Goal: Information Seeking & Learning: Learn about a topic

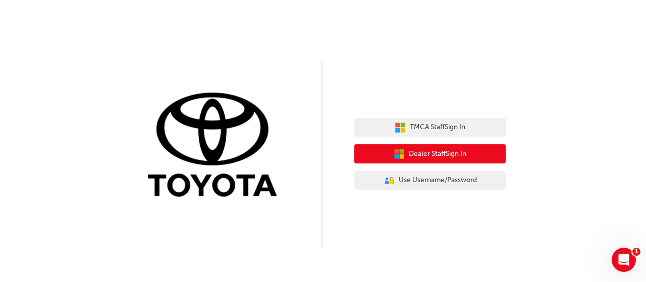
click at [423, 157] on span "Dealer Staff Sign In" at bounding box center [438, 154] width 58 height 12
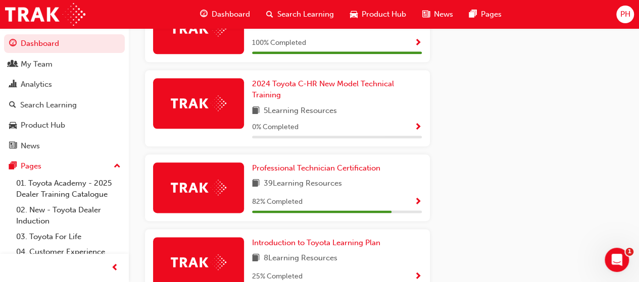
scroll to position [552, 0]
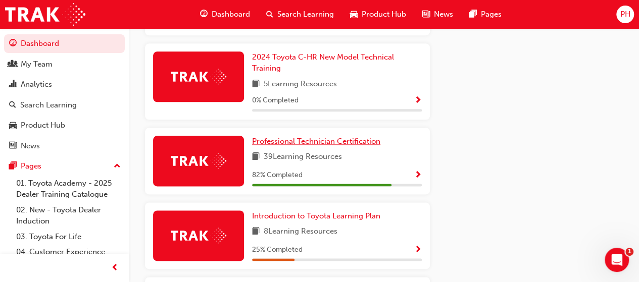
click at [286, 137] on span "Professional Technician Certification" at bounding box center [316, 141] width 128 height 9
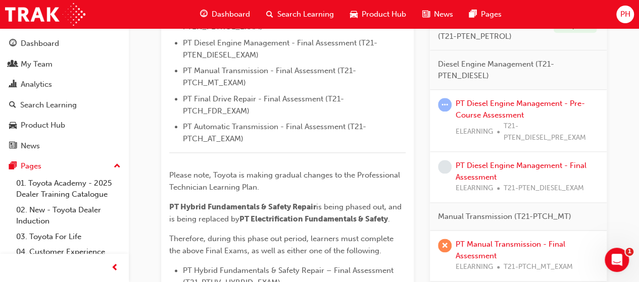
scroll to position [542, 0]
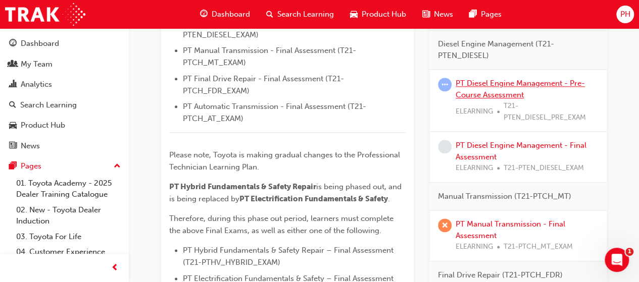
click at [527, 82] on link "PT Diesel Engine Management - Pre-Course Assessment" at bounding box center [520, 89] width 129 height 21
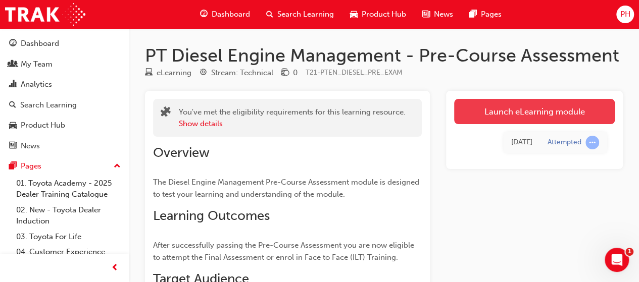
click at [535, 110] on link "Launch eLearning module" at bounding box center [534, 111] width 161 height 25
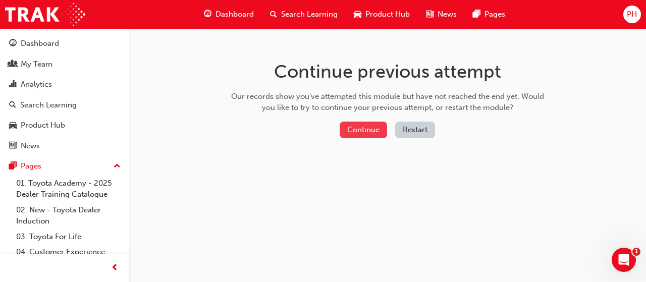
click at [362, 126] on button "Continue" at bounding box center [363, 130] width 47 height 17
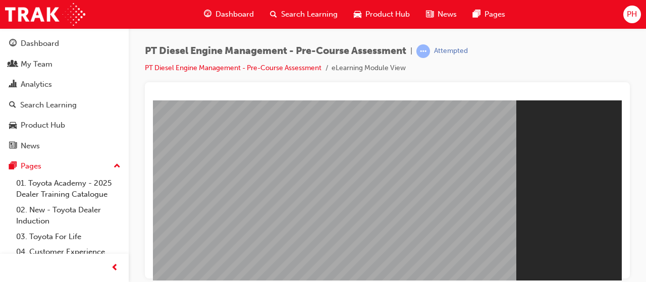
click at [644, 264] on div "PT Diesel Engine Management - Pre-Course Assessment | Attempted PT Diesel Engin…" at bounding box center [323, 141] width 646 height 282
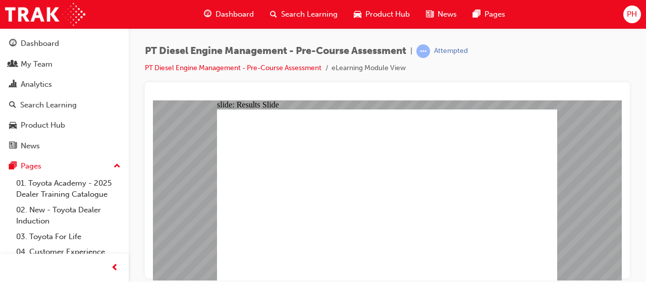
drag, startPoint x: 600, startPoint y: 215, endPoint x: 590, endPoint y: 146, distance: 69.4
click at [590, 146] on div "slide: Results Slide Unfortunately you did not pass the quiz this time. Click R…" at bounding box center [387, 190] width 469 height 180
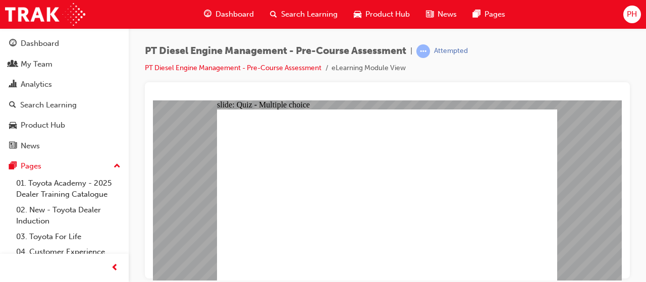
radio input "true"
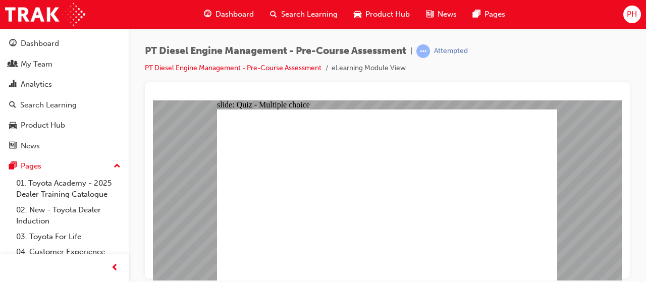
radio input "true"
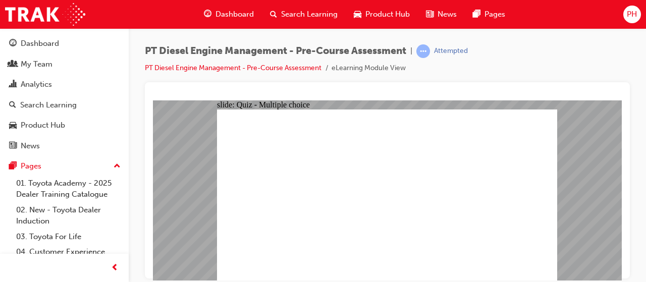
radio input "true"
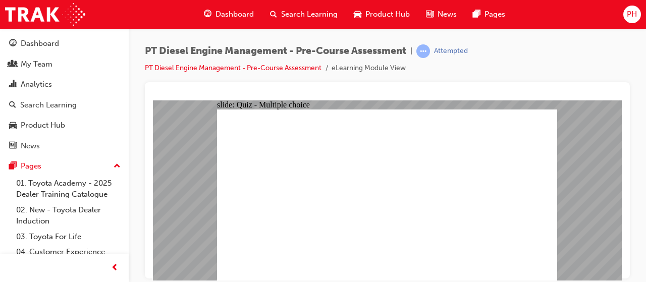
radio input "true"
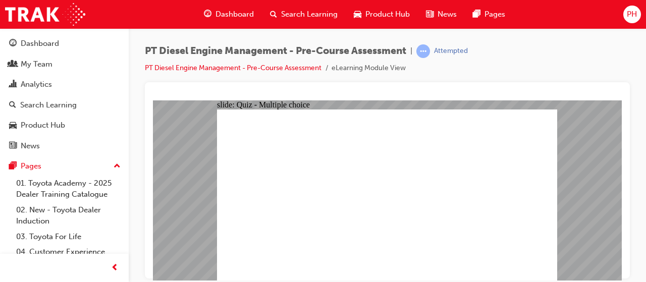
radio input "true"
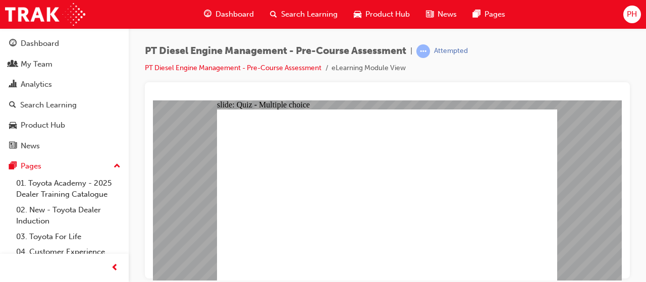
radio input "true"
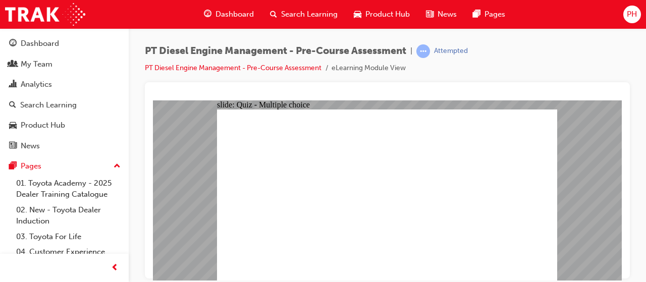
radio input "true"
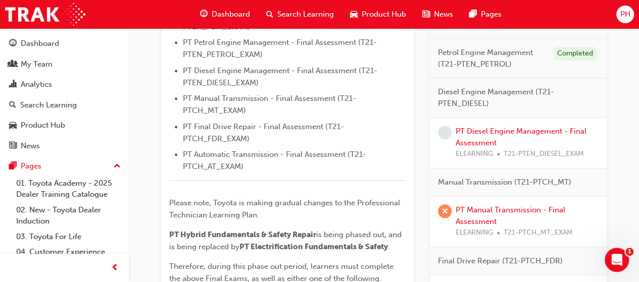
scroll to position [675, 0]
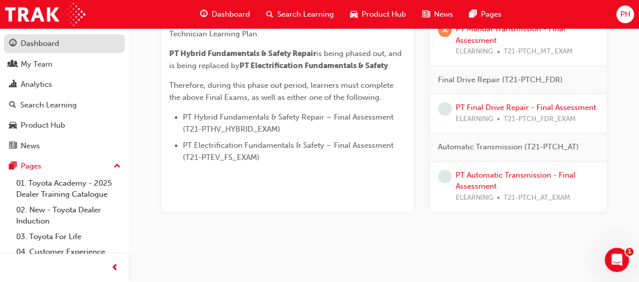
click at [40, 45] on div "Dashboard" at bounding box center [40, 44] width 38 height 12
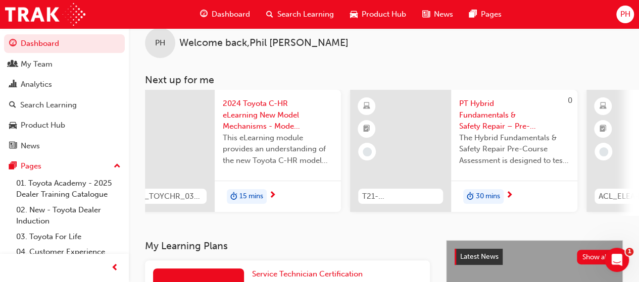
scroll to position [0, 477]
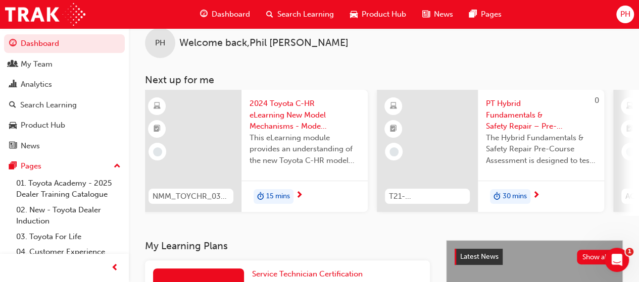
drag, startPoint x: 368, startPoint y: 220, endPoint x: 315, endPoint y: 215, distance: 53.3
click at [315, 215] on div "PH Welcome back , [PERSON_NAME] Next up for me NMM_PRADO_112024_MODULE_1 2024 L…" at bounding box center [384, 126] width 510 height 229
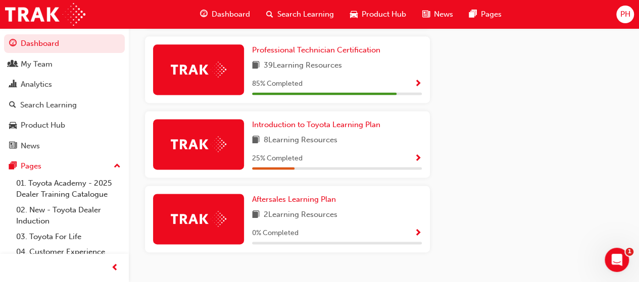
scroll to position [657, 0]
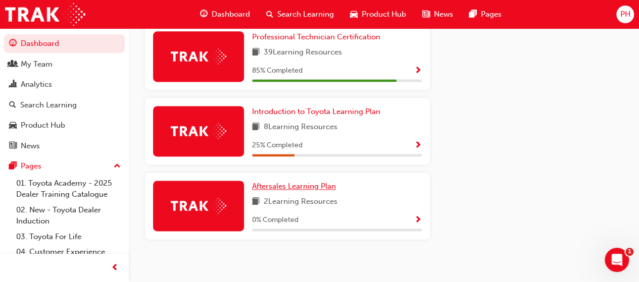
click at [289, 182] on span "Aftersales Learning Plan" at bounding box center [294, 186] width 84 height 9
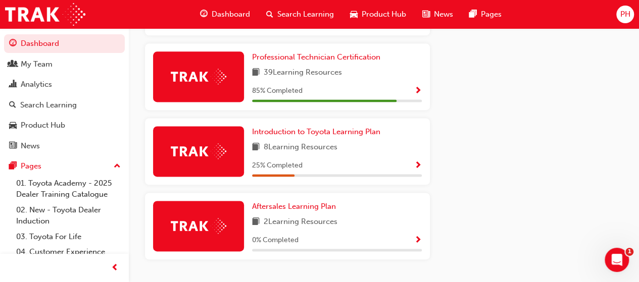
scroll to position [589, 0]
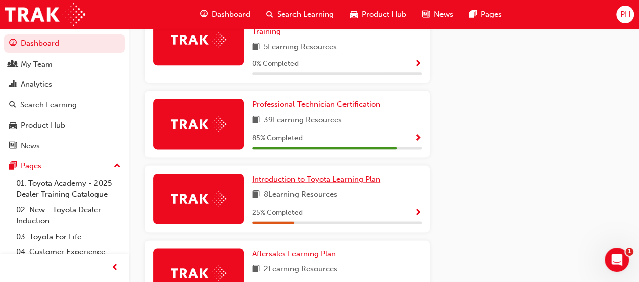
click at [292, 175] on span "Introduction to Toyota Learning Plan" at bounding box center [316, 179] width 128 height 9
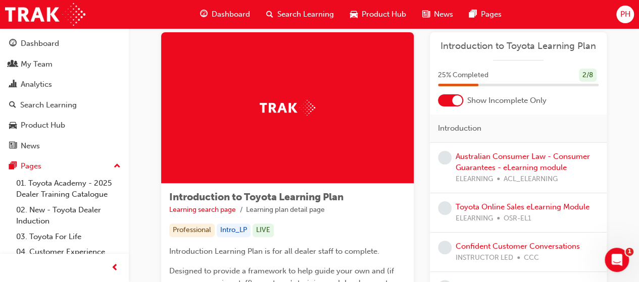
scroll to position [6, 0]
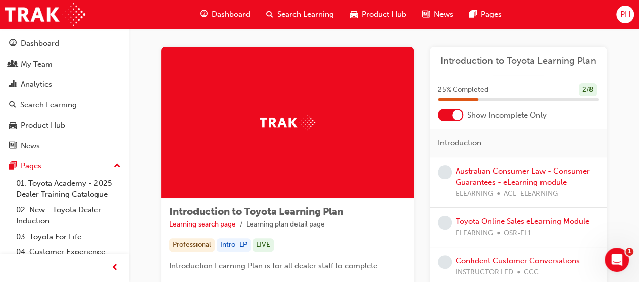
click at [442, 115] on div at bounding box center [450, 115] width 25 height 12
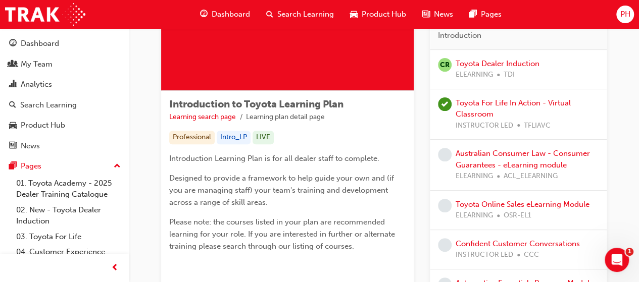
scroll to position [187, 0]
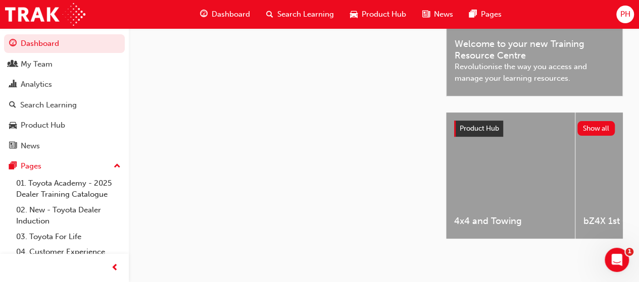
scroll to position [187, 0]
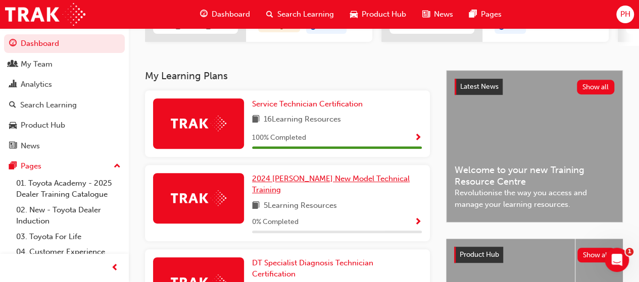
click at [278, 182] on span "2024 [PERSON_NAME] New Model Technical Training" at bounding box center [331, 184] width 158 height 21
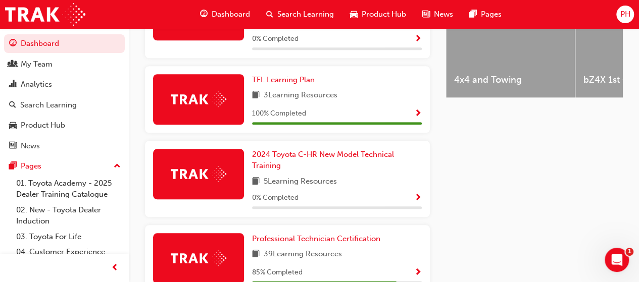
scroll to position [495, 0]
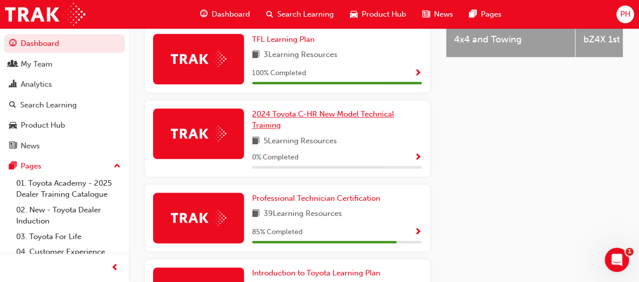
click at [305, 110] on span "2024 Toyota C-HR New Model Technical Training" at bounding box center [323, 120] width 142 height 21
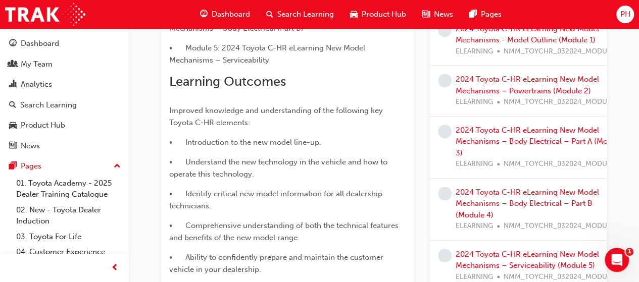
scroll to position [478, 0]
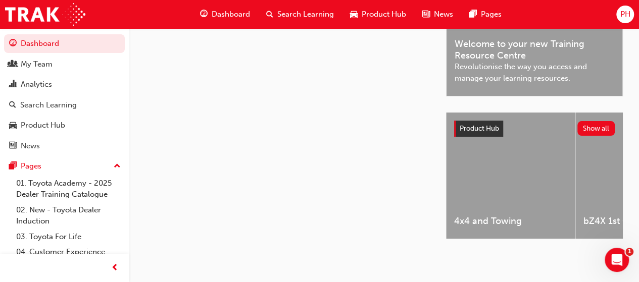
scroll to position [478, 0]
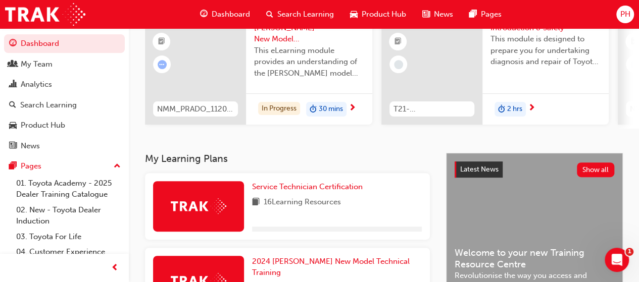
scroll to position [320, 0]
